Goal: Check status: Check status

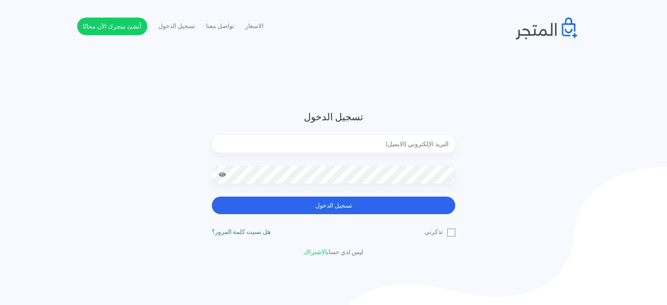
drag, startPoint x: 472, startPoint y: 145, endPoint x: 451, endPoint y: 148, distance: 21.3
click at [468, 144] on div "تسجيل الدخول تسجيل الدخول تذكرني" at bounding box center [333, 183] width 513 height 147
click at [451, 148] on input "email" at bounding box center [334, 144] width 244 height 18
type input "[EMAIL_ADDRESS][DOMAIN_NAME]"
click at [212, 197] on button "تسجيل الدخول" at bounding box center [334, 206] width 244 height 18
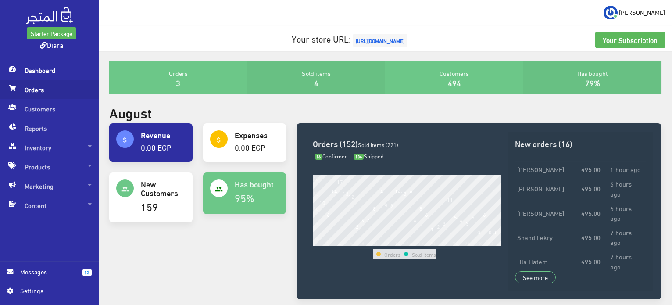
click at [24, 93] on span "Orders" at bounding box center [49, 89] width 85 height 19
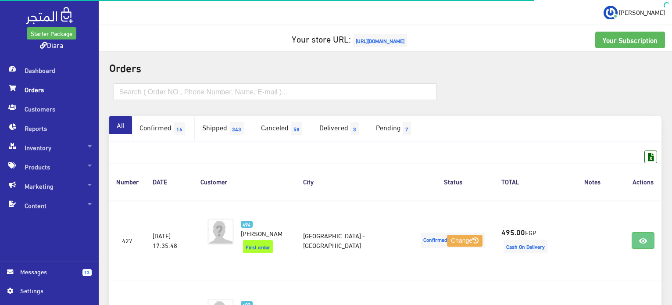
click at [185, 131] on span "16" at bounding box center [179, 128] width 11 height 13
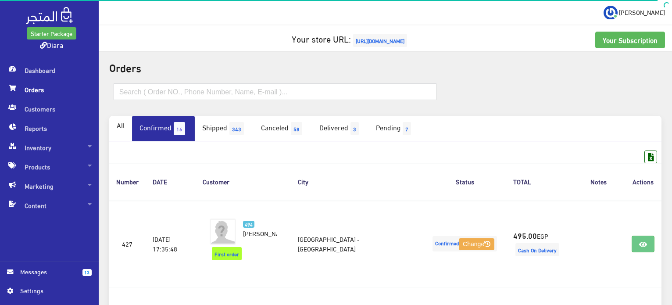
click at [177, 128] on link "Confirmed 16" at bounding box center [163, 128] width 63 height 25
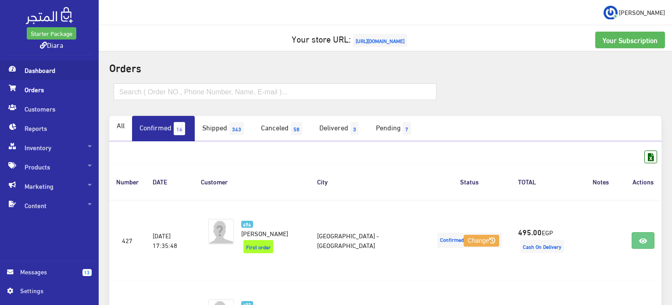
click at [60, 73] on span "Dashboard" at bounding box center [49, 70] width 85 height 19
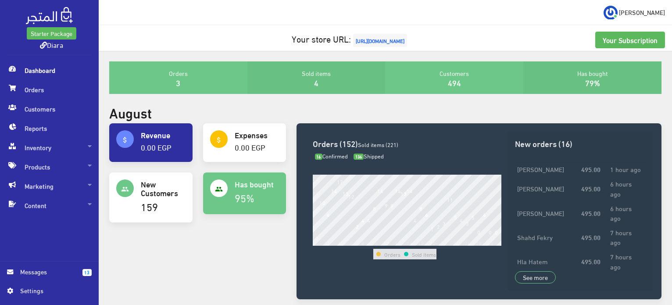
click at [16, 69] on span at bounding box center [12, 69] width 11 height 16
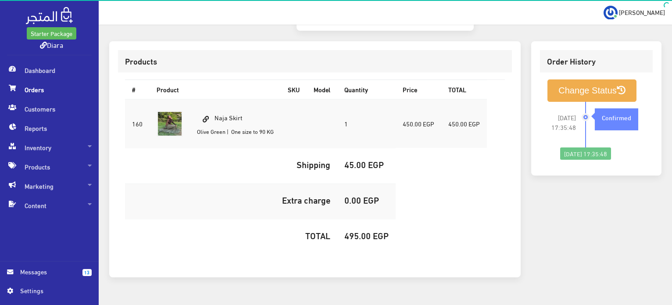
scroll to position [260, 0]
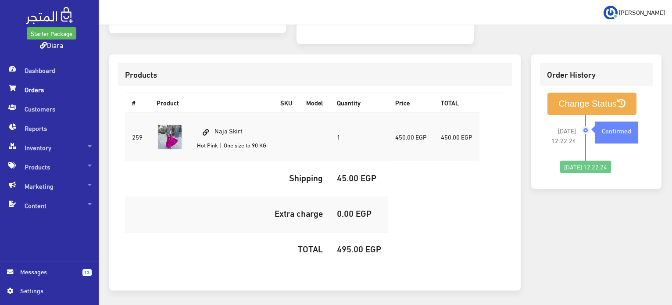
scroll to position [248, 0]
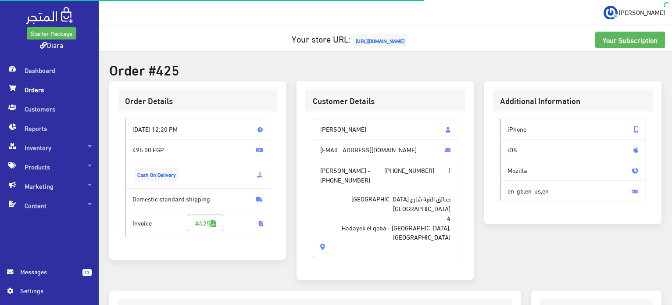
scroll to position [260, 0]
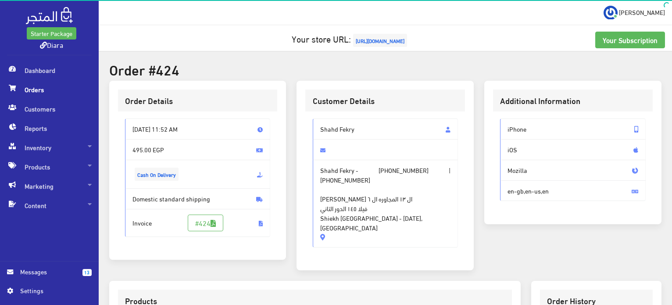
scroll to position [248, 0]
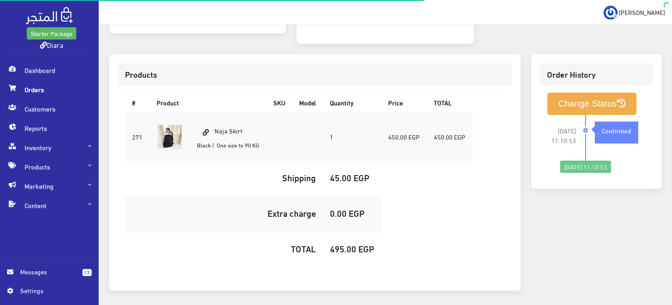
scroll to position [248, 0]
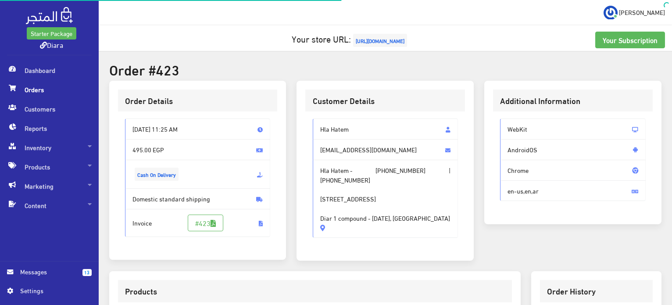
scroll to position [248, 0]
